Goal: Subscribe to service/newsletter

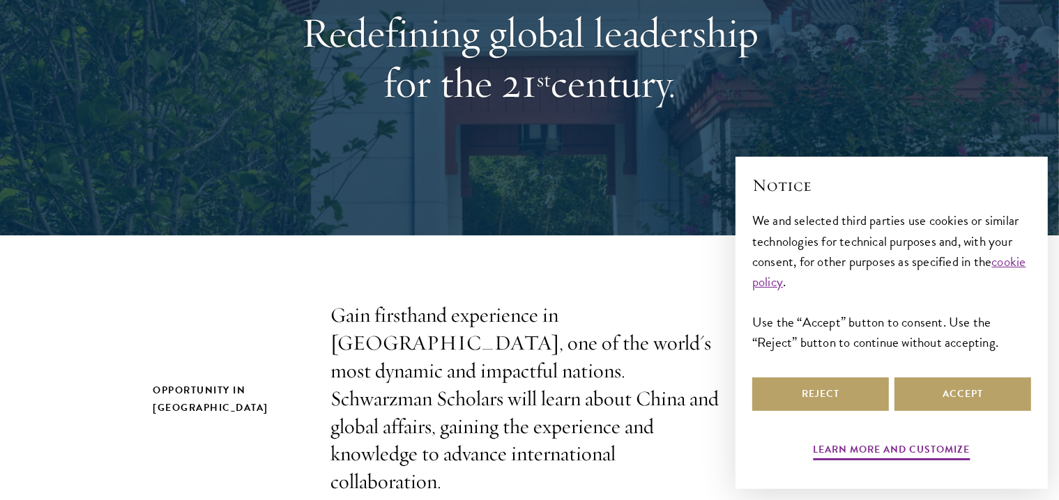
scroll to position [197, 0]
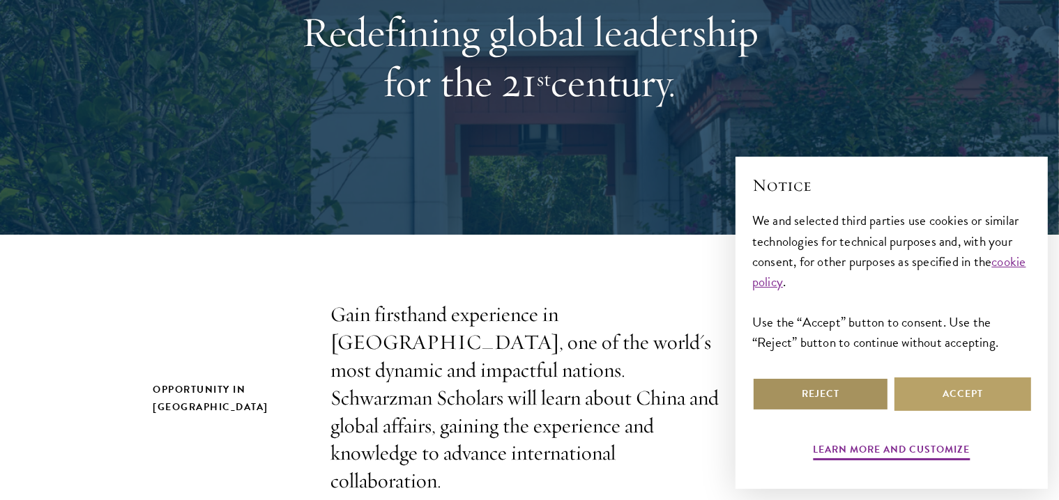
click at [829, 399] on button "Reject" at bounding box center [820, 394] width 137 height 33
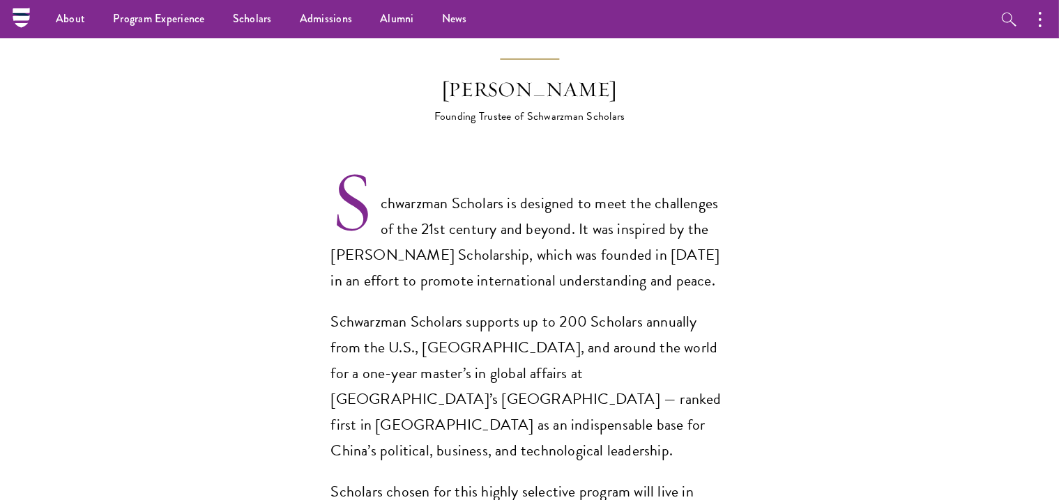
scroll to position [811, 0]
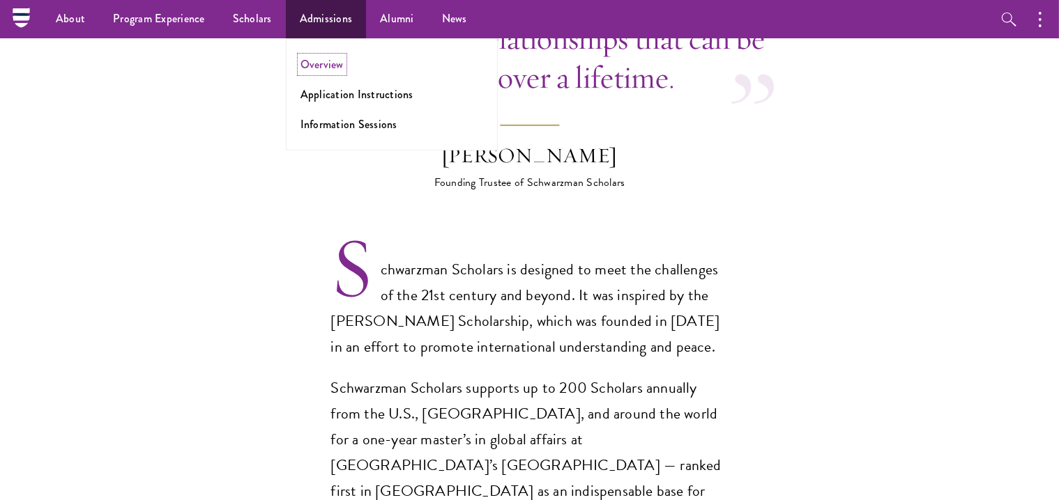
click at [321, 57] on link "Overview" at bounding box center [321, 64] width 43 height 16
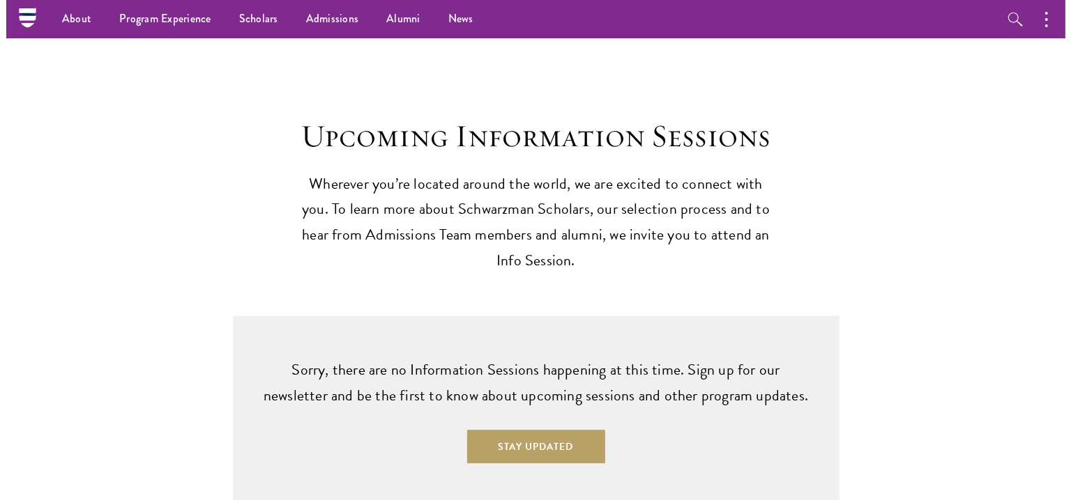
scroll to position [3353, 0]
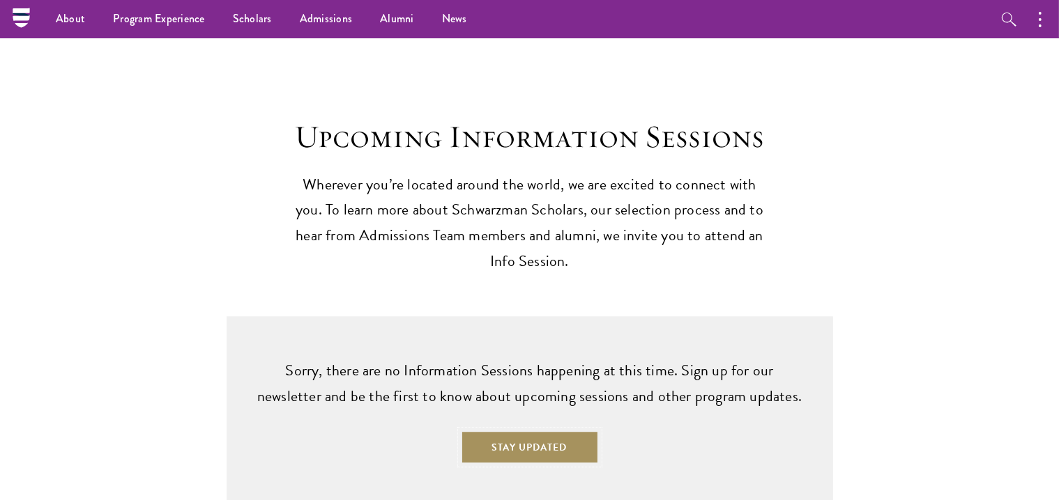
click at [533, 431] on button "Stay Updated" at bounding box center [530, 447] width 138 height 33
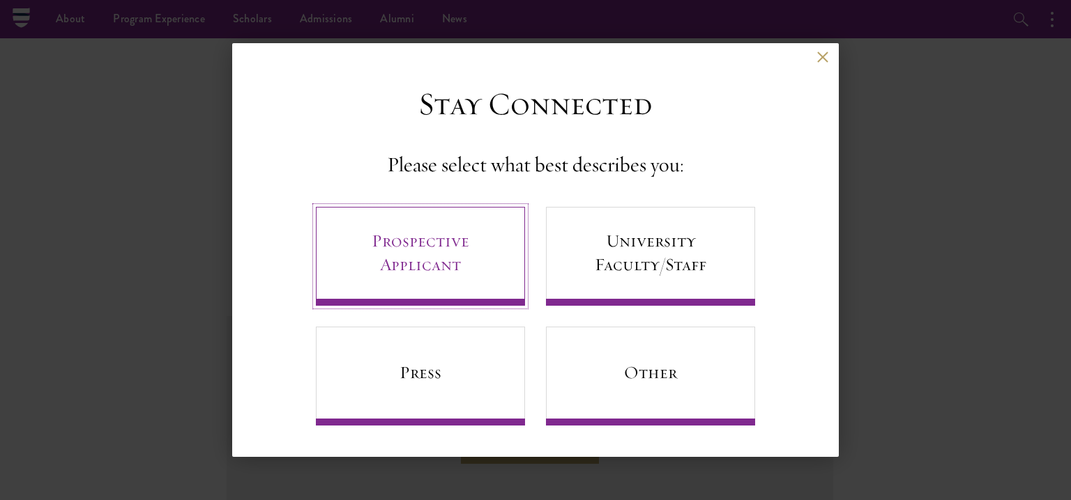
click at [484, 249] on link "Prospective Applicant" at bounding box center [420, 256] width 209 height 99
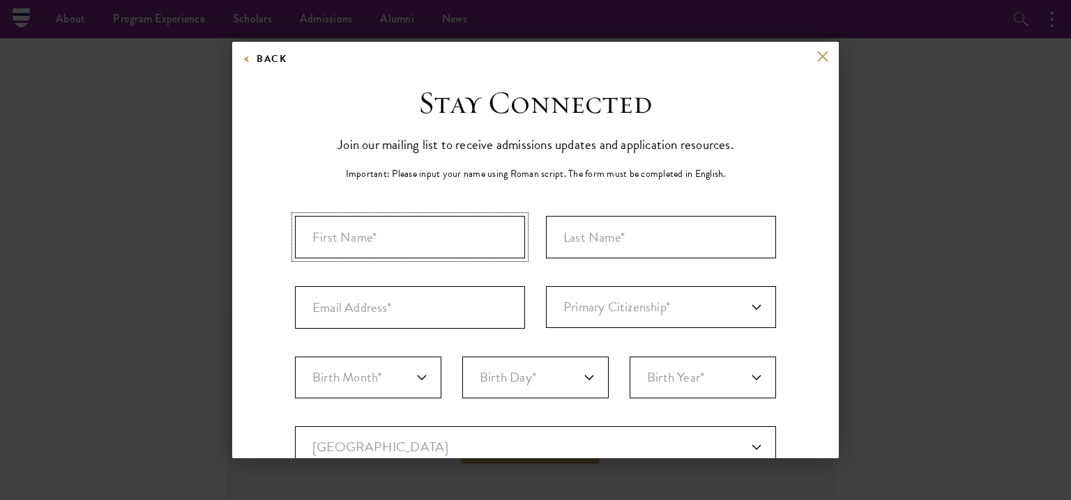
click at [434, 236] on input "First Name*" at bounding box center [410, 237] width 230 height 43
type input "[PERSON_NAME]"
click at [577, 235] on input "Last Name (Family Name)*" at bounding box center [661, 237] width 230 height 43
type input "Gado"
click at [461, 316] on input "Email Address*" at bounding box center [410, 307] width 230 height 43
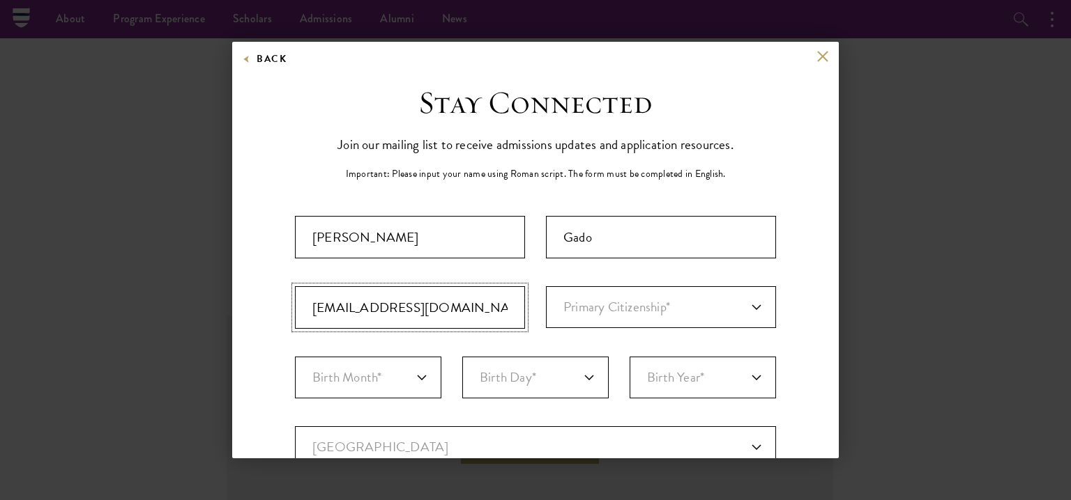
type input "[EMAIL_ADDRESS][DOMAIN_NAME]"
click at [633, 305] on select "Primary Citizenship* [GEOGRAPHIC_DATA] [DEMOGRAPHIC_DATA] [DEMOGRAPHIC_DATA] [D…" at bounding box center [661, 307] width 230 height 42
select select "EG"
click at [546, 286] on select "Primary Citizenship* [GEOGRAPHIC_DATA] [DEMOGRAPHIC_DATA] [DEMOGRAPHIC_DATA] [D…" at bounding box center [661, 307] width 230 height 42
click at [396, 374] on select "Birth Month* January February March April May June July August September Octobe…" at bounding box center [368, 378] width 146 height 42
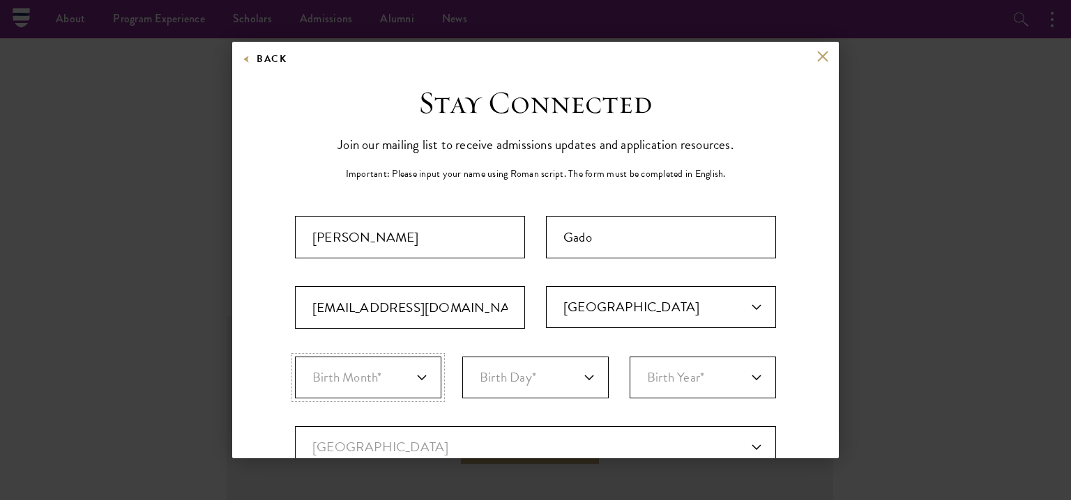
select select "08"
click at [295, 357] on select "Birth Month* January February March April May June July August September Octobe…" at bounding box center [368, 378] width 146 height 42
click at [505, 383] on select "Birth Day* 1 2 3 4 5 6 7 8 9 10 11 12 13 14 15 16 17 18 19 20 21 22 23 24 25 26…" at bounding box center [535, 378] width 146 height 42
select select "25"
click at [462, 357] on select "Birth Day* 1 2 3 4 5 6 7 8 9 10 11 12 13 14 15 16 17 18 19 20 21 22 23 24 25 26…" at bounding box center [535, 378] width 146 height 42
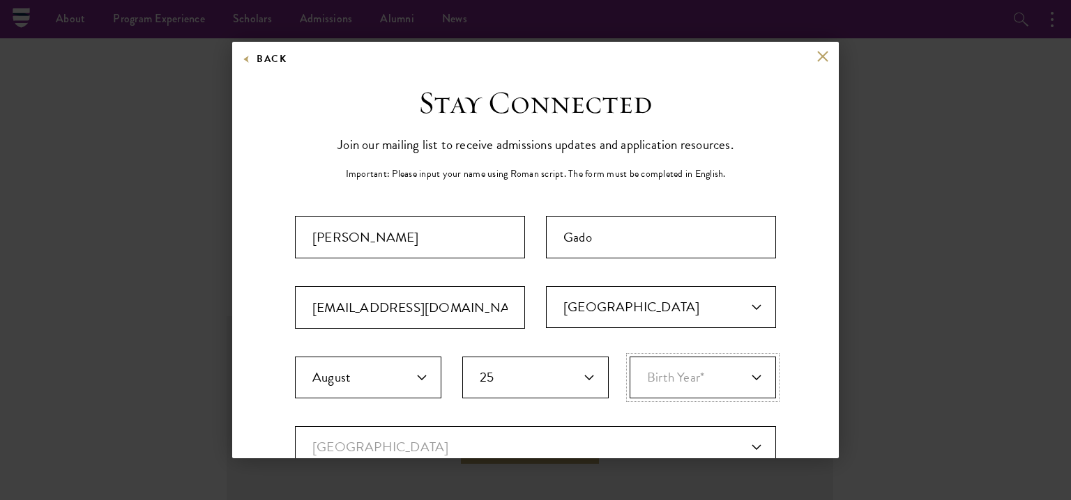
click at [664, 381] on select "Birth Year* [DEMOGRAPHIC_DATA] [DEMOGRAPHIC_DATA] [DEMOGRAPHIC_DATA] [DEMOGRAPH…" at bounding box center [702, 378] width 146 height 42
click at [629, 357] on select "Birth Year* [DEMOGRAPHIC_DATA] [DEMOGRAPHIC_DATA] [DEMOGRAPHIC_DATA] [DEMOGRAPH…" at bounding box center [702, 378] width 146 height 42
click at [722, 381] on select "Birth Year* [DEMOGRAPHIC_DATA] [DEMOGRAPHIC_DATA] [DEMOGRAPHIC_DATA] [DEMOGRAPH…" at bounding box center [702, 378] width 146 height 42
select select "2003"
click at [629, 357] on select "Birth Year* [DEMOGRAPHIC_DATA] [DEMOGRAPHIC_DATA] [DEMOGRAPHIC_DATA] [DEMOGRAPH…" at bounding box center [702, 378] width 146 height 42
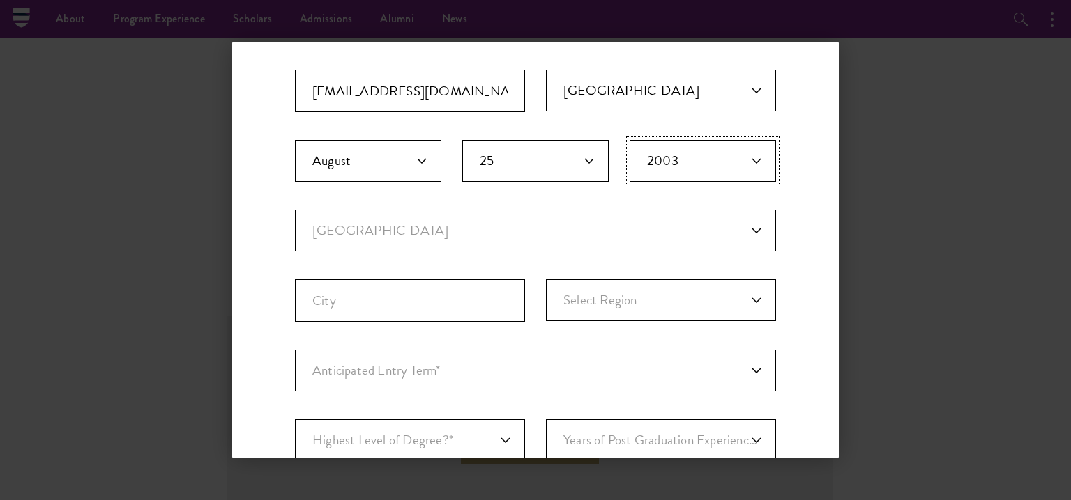
scroll to position [217, 0]
click at [404, 227] on select "Current Country [GEOGRAPHIC_DATA] [GEOGRAPHIC_DATA] [GEOGRAPHIC_DATA] [GEOGRAPH…" at bounding box center [535, 230] width 481 height 42
select select "EG"
click at [295, 209] on select "Current Country [GEOGRAPHIC_DATA] [GEOGRAPHIC_DATA] [GEOGRAPHIC_DATA] [GEOGRAPH…" at bounding box center [535, 230] width 481 height 42
select select
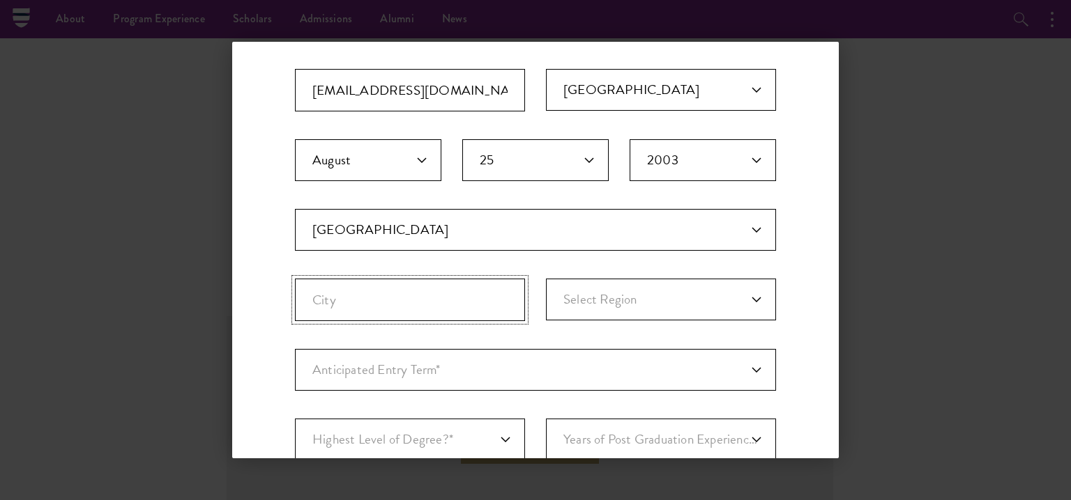
click at [440, 308] on input "City" at bounding box center [410, 300] width 230 height 43
type input "[GEOGRAPHIC_DATA]"
click at [608, 297] on select "Select Region [GEOGRAPHIC_DATA] [GEOGRAPHIC_DATA] [GEOGRAPHIC_DATA] [GEOGRAPHIC…" at bounding box center [661, 300] width 230 height 42
select select "[GEOGRAPHIC_DATA]"
click at [546, 279] on select "Select Region [GEOGRAPHIC_DATA] [GEOGRAPHIC_DATA] [GEOGRAPHIC_DATA] [GEOGRAPHIC…" at bounding box center [661, 300] width 230 height 42
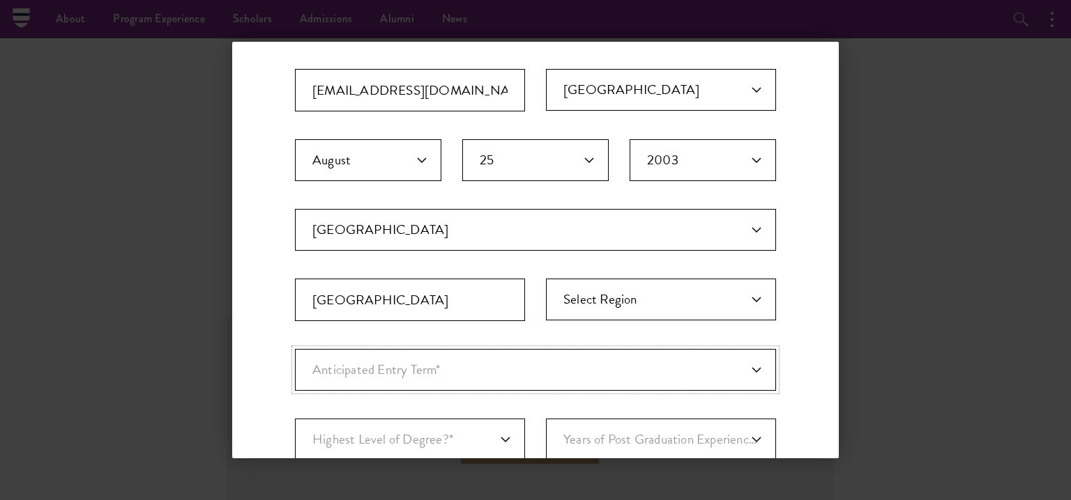
click at [437, 374] on select "Anticipated Entry Term* [DATE] (Application opens [DATE]) Just Exploring" at bounding box center [535, 370] width 481 height 42
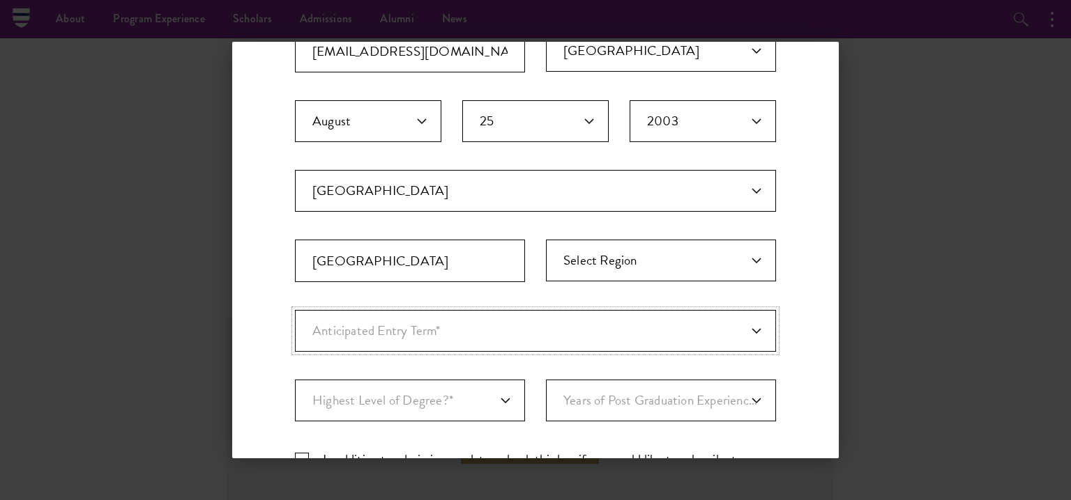
scroll to position [262, 0]
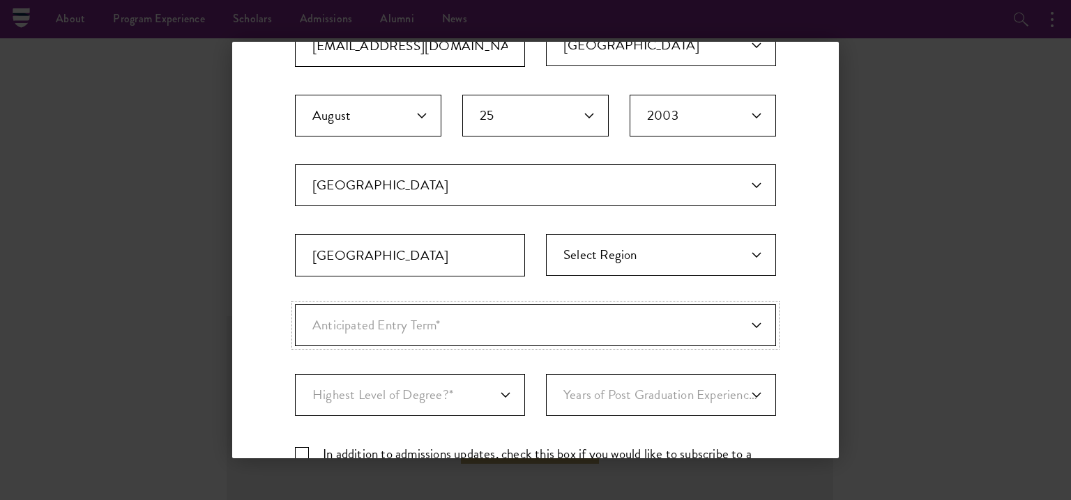
click at [469, 319] on select "Anticipated Entry Term* [DATE] (Application opens [DATE]) Just Exploring" at bounding box center [535, 326] width 481 height 42
select select "e64b8ab3-eabb-4867-96d5-7e6b4840665f"
click at [295, 305] on select "Anticipated Entry Term* [DATE] (Application opens [DATE]) Just Exploring" at bounding box center [535, 326] width 481 height 42
click at [443, 385] on select "Highest Level of Degree?* PHD Bachelor's Master's Current Undergraduate Student" at bounding box center [410, 395] width 230 height 42
select select "baef124f-e103-44b1-8ca6-5d0669438e44"
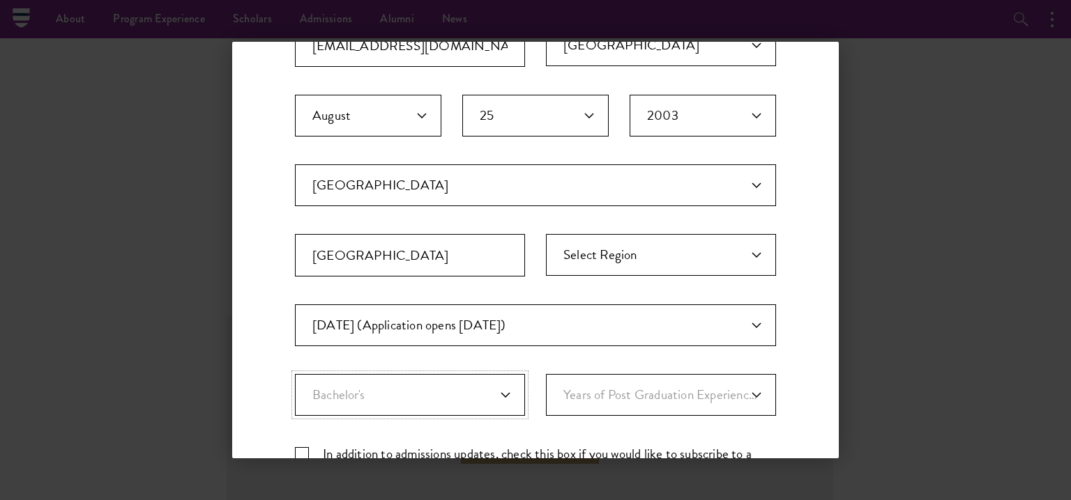
click at [295, 374] on select "Highest Level of Degree?* PHD Bachelor's Master's Current Undergraduate Student" at bounding box center [410, 395] width 230 height 42
click at [614, 397] on select "Years of Post Graduation Experience?* 1 2 3 4 5 6 7 8 9 10" at bounding box center [661, 395] width 230 height 42
select select "3"
click at [546, 374] on select "Years of Post Graduation Experience?* 1 2 3 4 5 6 7 8 9 10" at bounding box center [661, 395] width 230 height 42
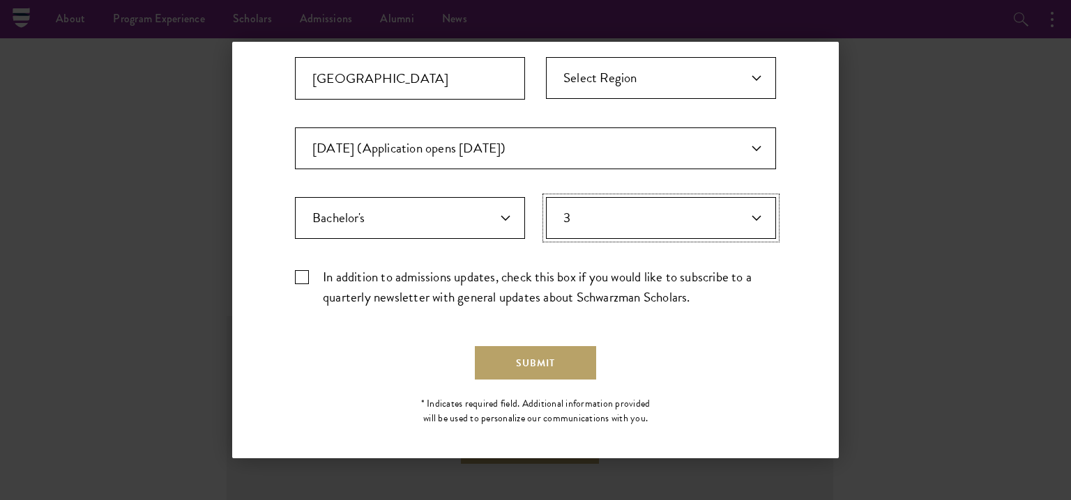
scroll to position [445, 0]
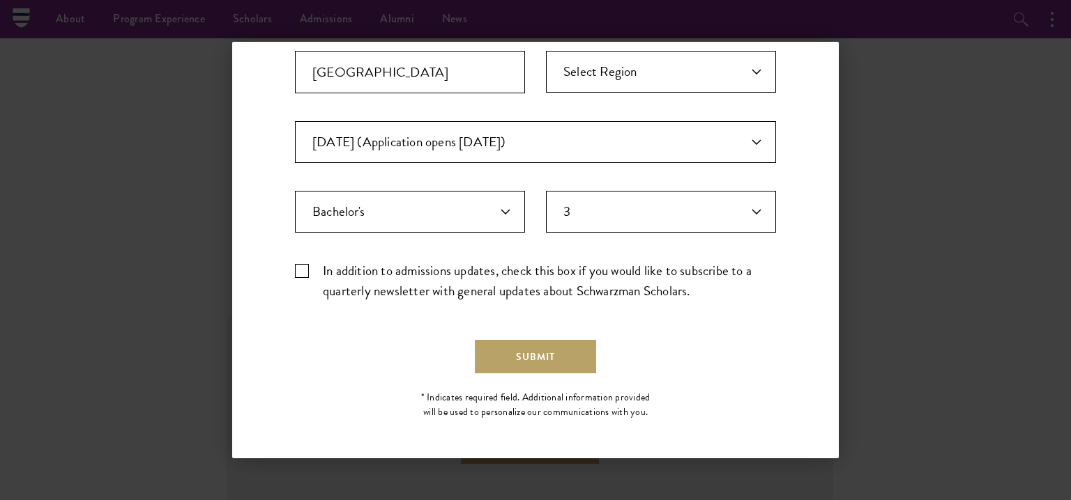
click at [315, 268] on label "In addition to admissions updates, check this box if you would like to subscrib…" at bounding box center [535, 281] width 481 height 40
click at [315, 268] on input "In addition to admissions updates, check this box if you would like to subscrib…" at bounding box center [535, 265] width 481 height 9
checkbox input "true"
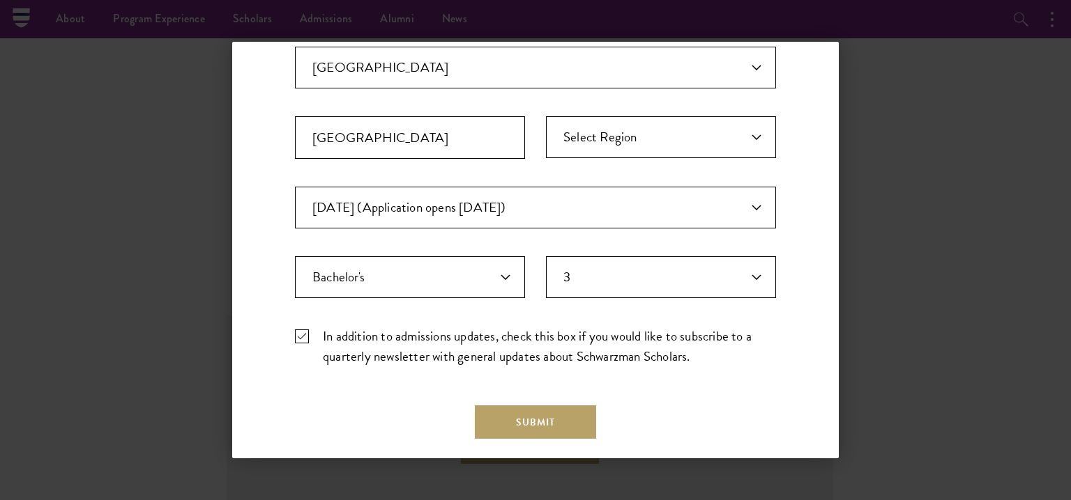
scroll to position [383, 0]
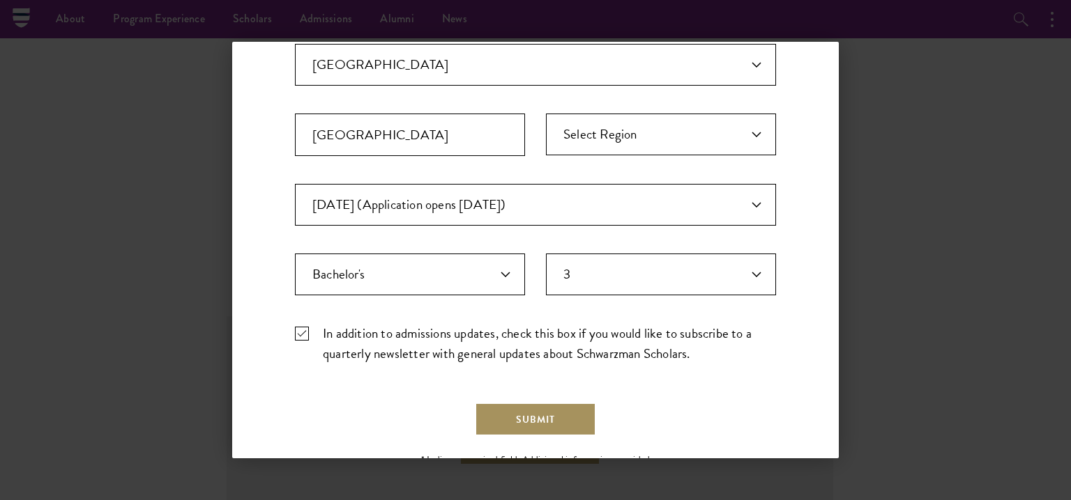
click at [565, 420] on button "Submit" at bounding box center [535, 419] width 121 height 33
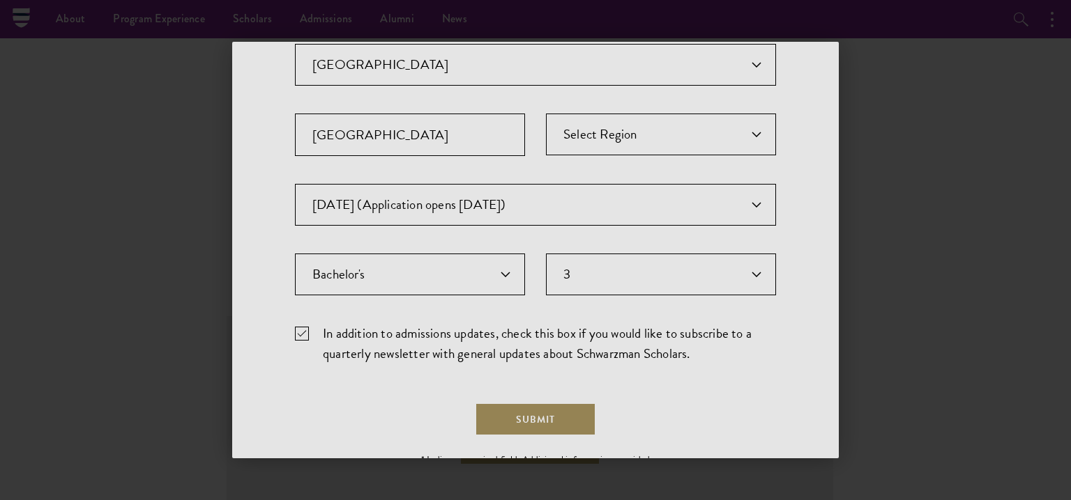
scroll to position [0, 0]
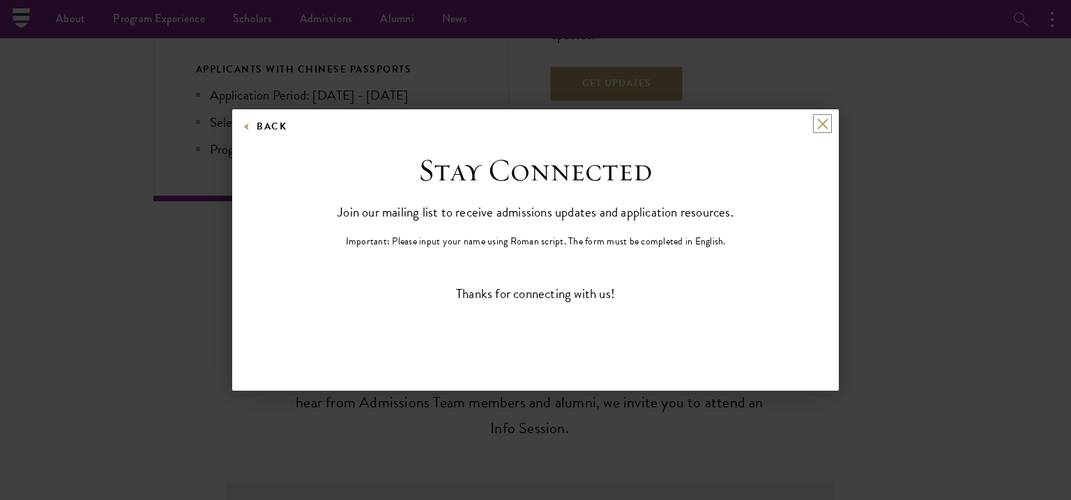
click at [820, 128] on button at bounding box center [822, 124] width 12 height 12
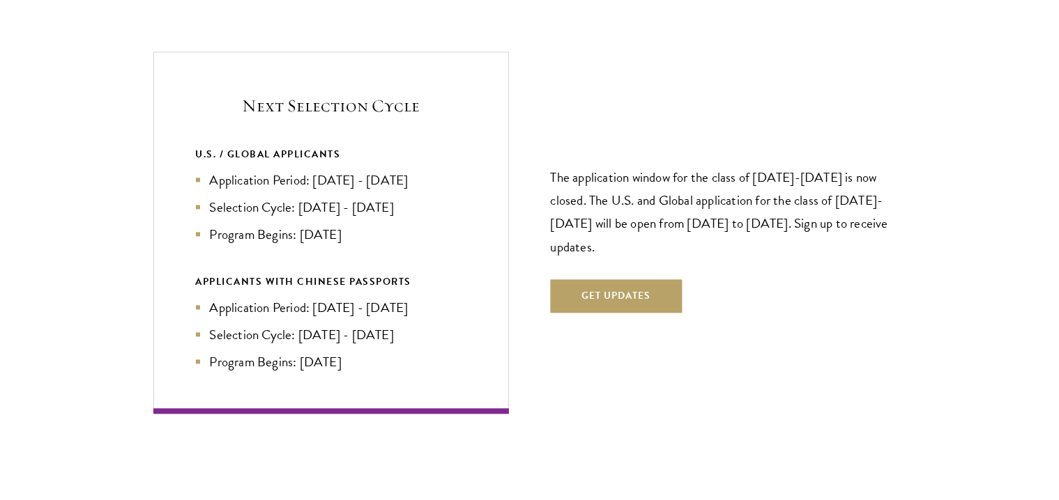
scroll to position [2973, 0]
click at [658, 196] on p "The application window for the class of [DATE]-[DATE] is now closed. The U.S. a…" at bounding box center [728, 211] width 355 height 92
